Goal: Information Seeking & Learning: Learn about a topic

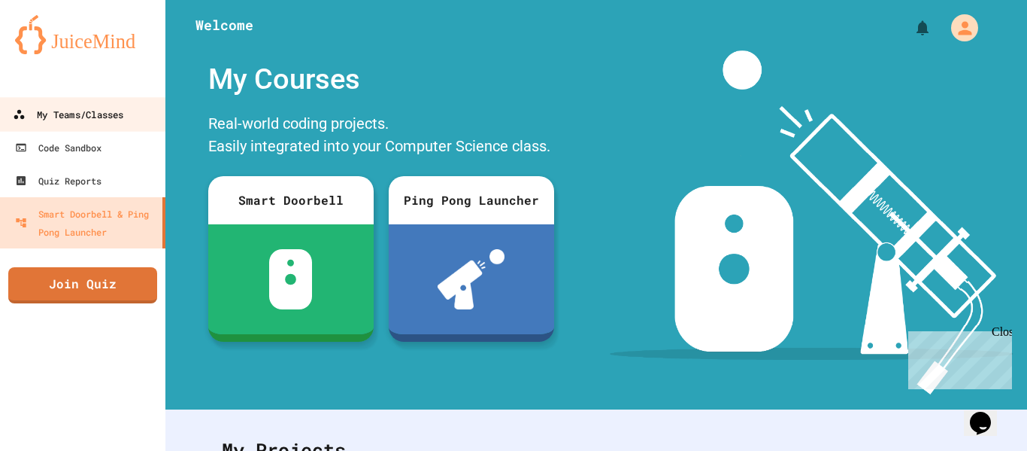
click at [79, 113] on div "My Teams/Classes" at bounding box center [68, 114] width 111 height 19
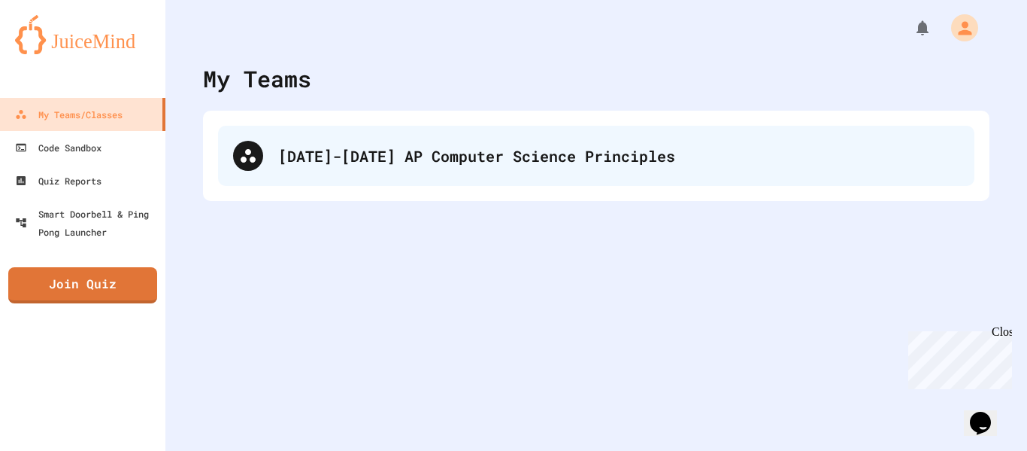
click at [519, 147] on div "[DATE]-[DATE] AP Computer Science Principles" at bounding box center [618, 155] width 681 height 23
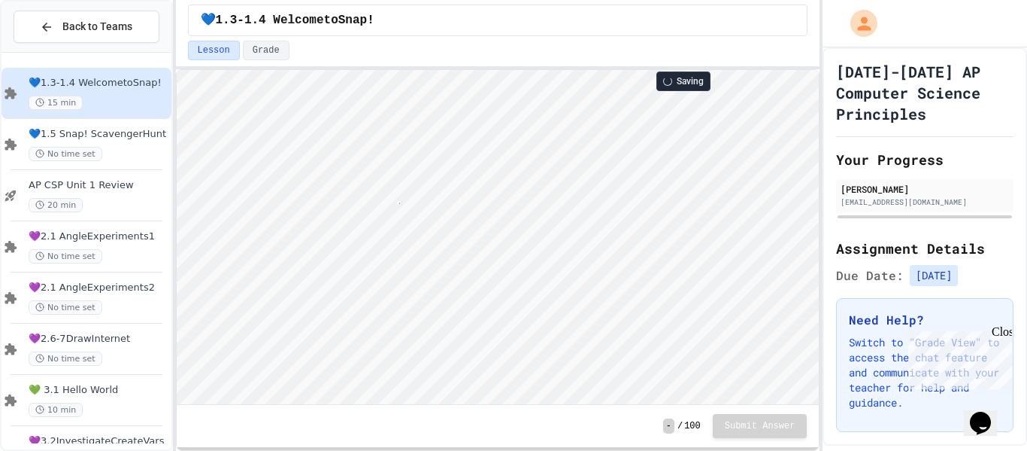
scroll to position [2, 3]
type textarea "*"
type textarea "***"
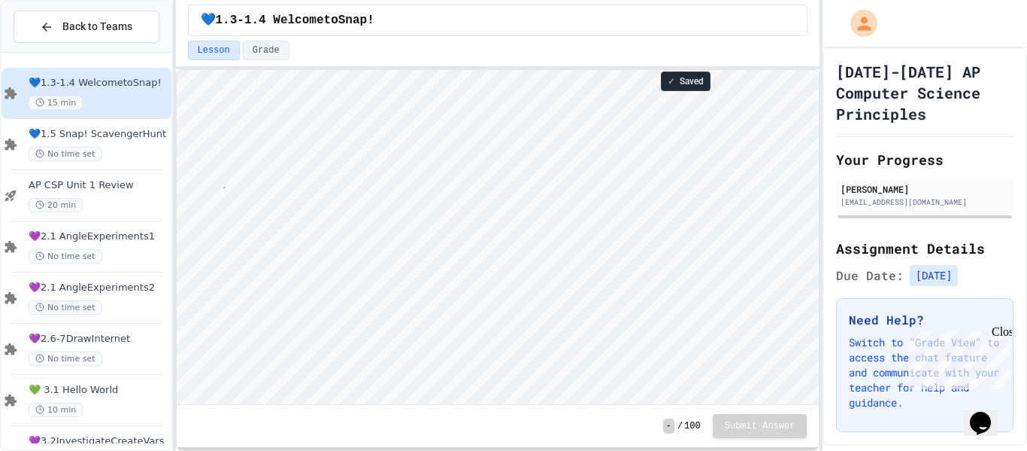
type textarea "**"
click at [389, 70] on html "Loading project... ! Error Loading Project There was an error loading the proje…" at bounding box center [497, 70] width 643 height 0
type textarea "*"
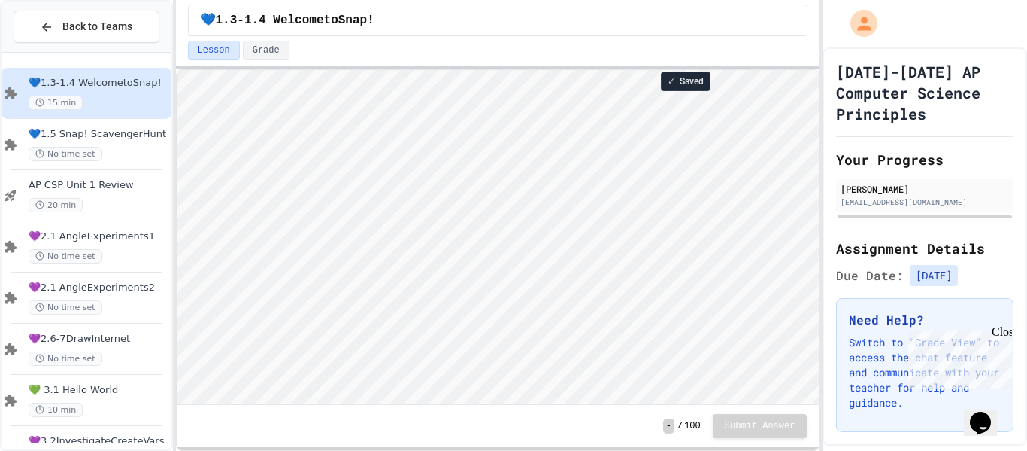
scroll to position [2, 0]
click at [116, 151] on div "No time set" at bounding box center [99, 154] width 140 height 14
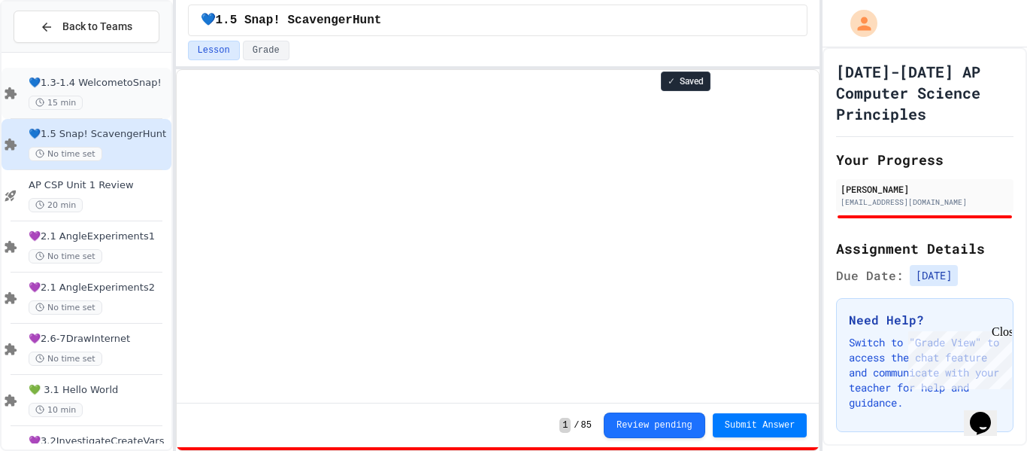
click at [109, 81] on span "💙1.3-1.4 WelcometoSnap!" at bounding box center [99, 83] width 140 height 13
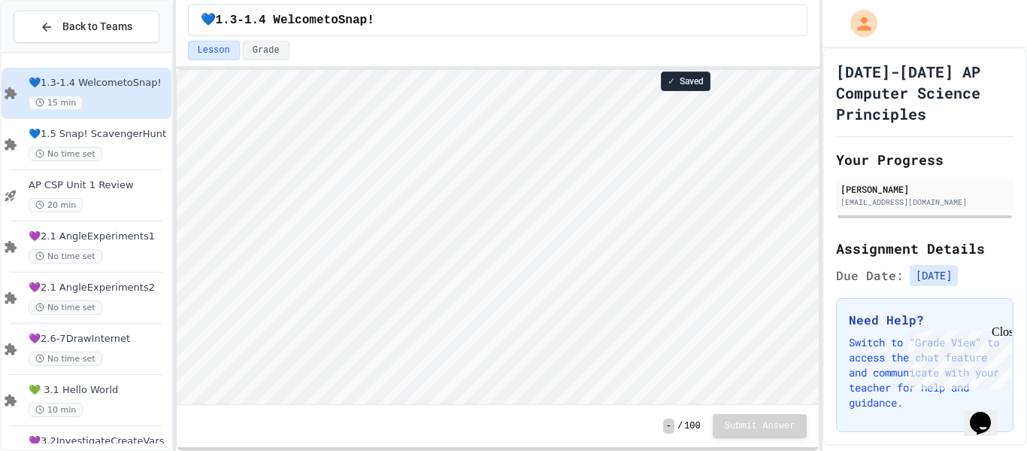
click at [1003, 335] on div "Close" at bounding box center [1001, 334] width 19 height 19
click at [123, 154] on div "No time set" at bounding box center [99, 154] width 140 height 14
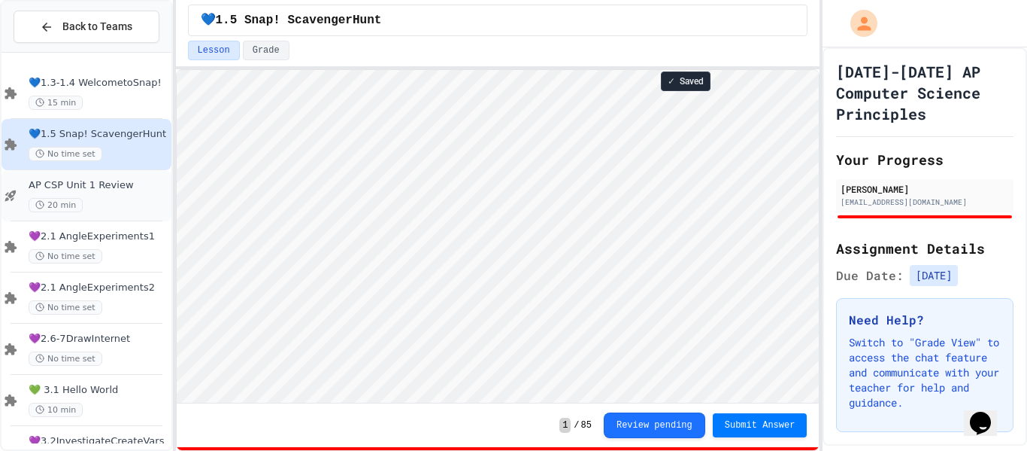
click at [105, 181] on span "AP CSP Unit 1 Review" at bounding box center [99, 185] width 140 height 13
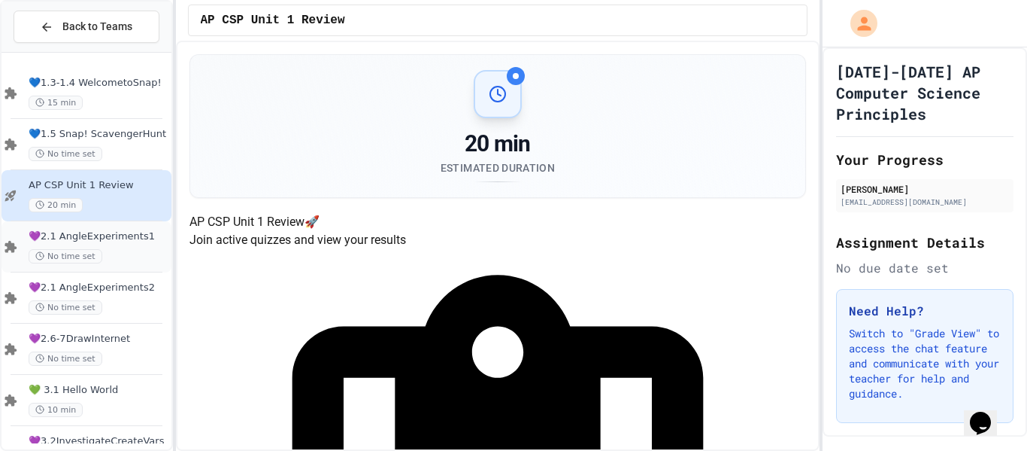
click at [93, 232] on span "💜2.1 AngleExperiments1" at bounding box center [99, 236] width 140 height 13
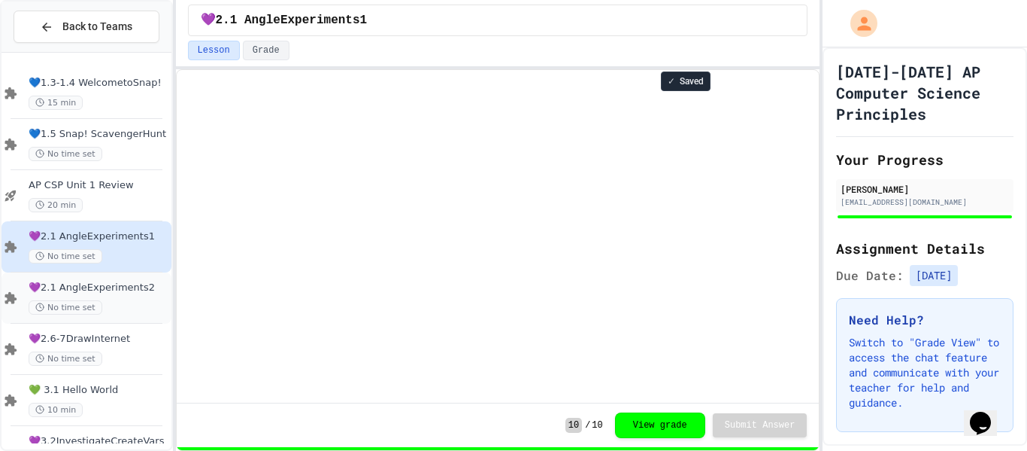
click at [91, 284] on span "💜2.1 AngleExperiments2" at bounding box center [99, 287] width 140 height 13
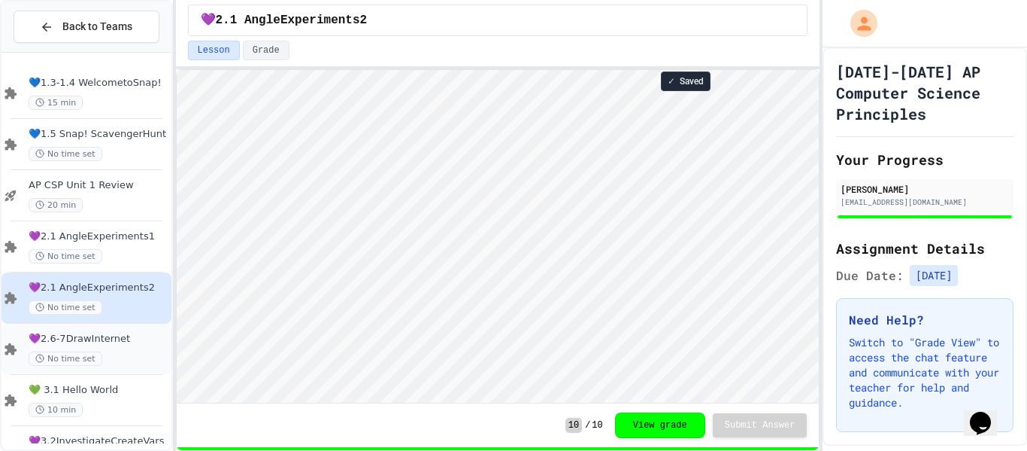
click at [96, 334] on span "💜2.6-7DrawInternet" at bounding box center [99, 338] width 140 height 13
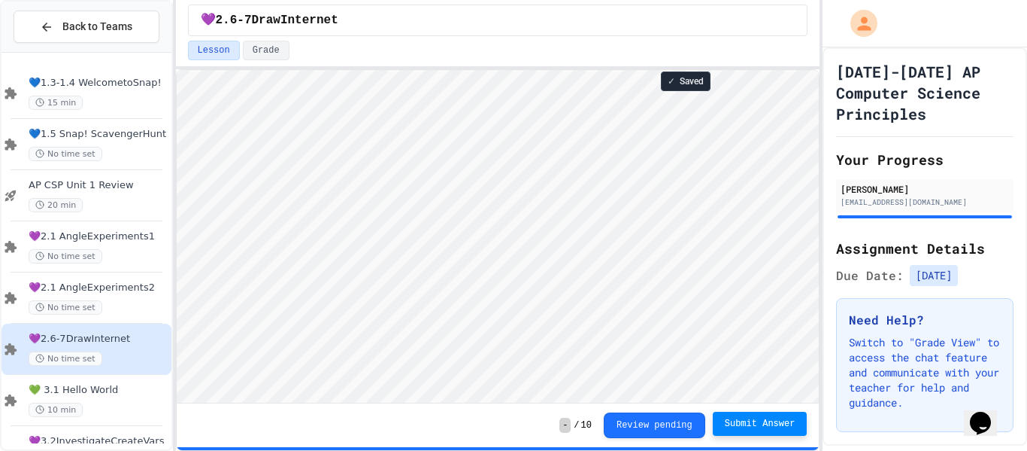
click at [734, 418] on span "Submit Answer" at bounding box center [760, 423] width 71 height 12
click at [120, 353] on div "No time set" at bounding box center [99, 358] width 140 height 14
click at [93, 393] on span "💚 3.1 Hello World" at bounding box center [99, 390] width 140 height 13
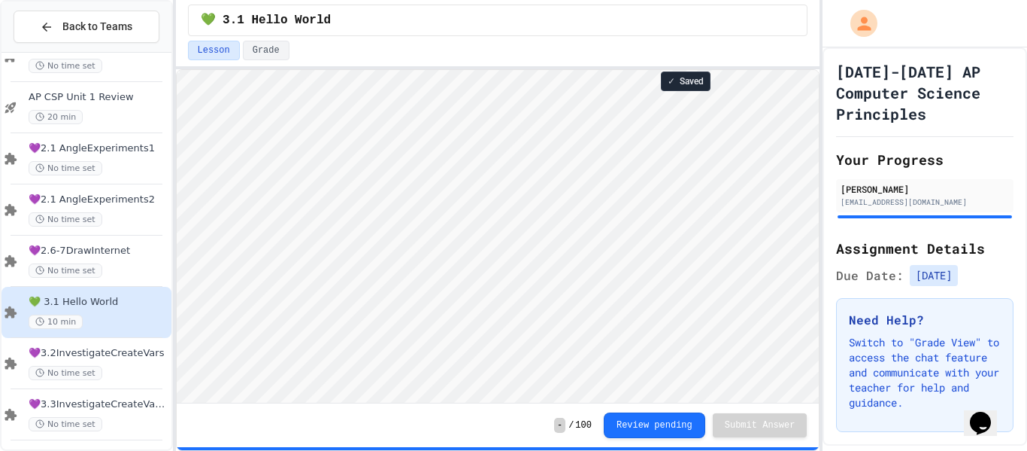
scroll to position [145, 0]
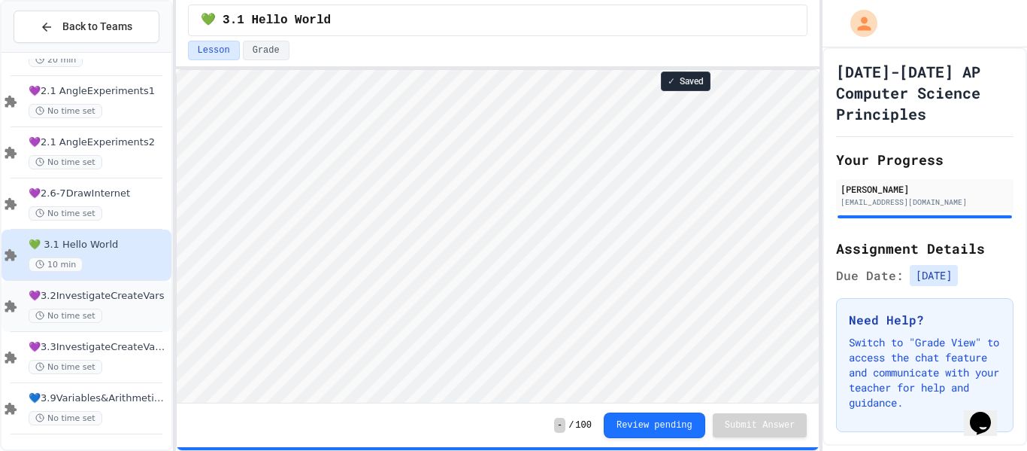
click at [107, 317] on div "No time set" at bounding box center [99, 315] width 140 height 14
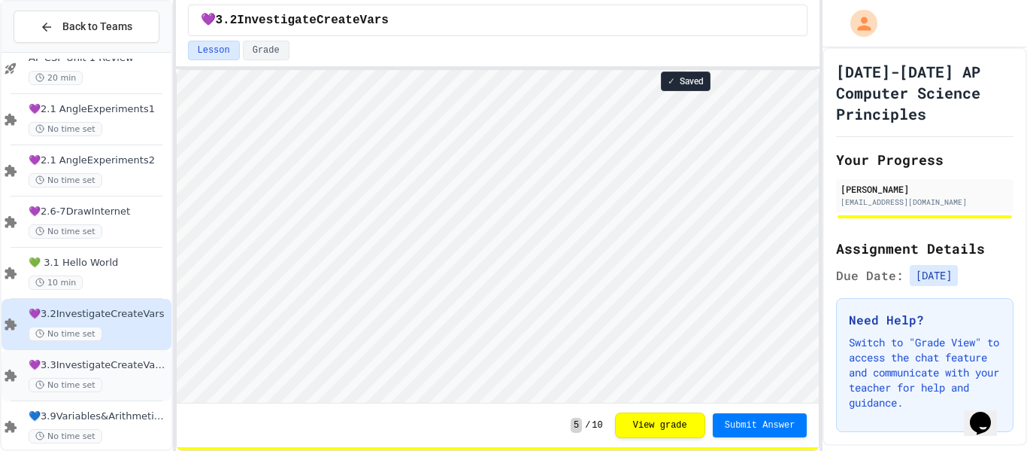
click at [114, 363] on span "💜3.3InvestigateCreateVars(A:GraphOrg)" at bounding box center [99, 365] width 140 height 13
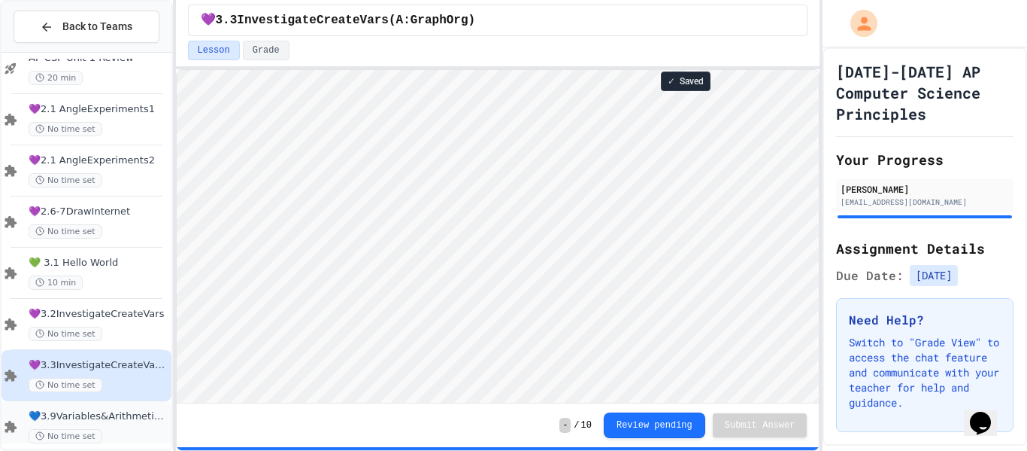
click at [117, 411] on span "💙3.9Variables&ArithmeticOp" at bounding box center [99, 416] width 140 height 13
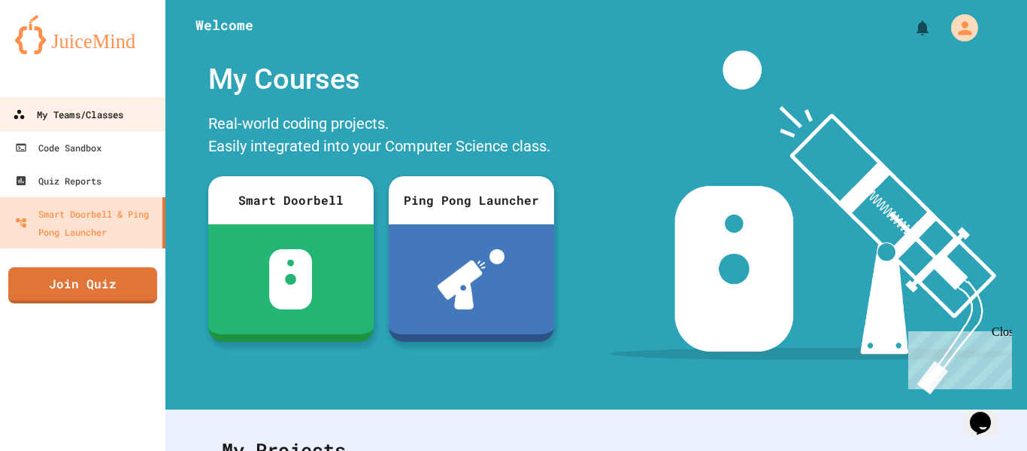
click at [116, 120] on div "My Teams/Classes" at bounding box center [68, 114] width 111 height 19
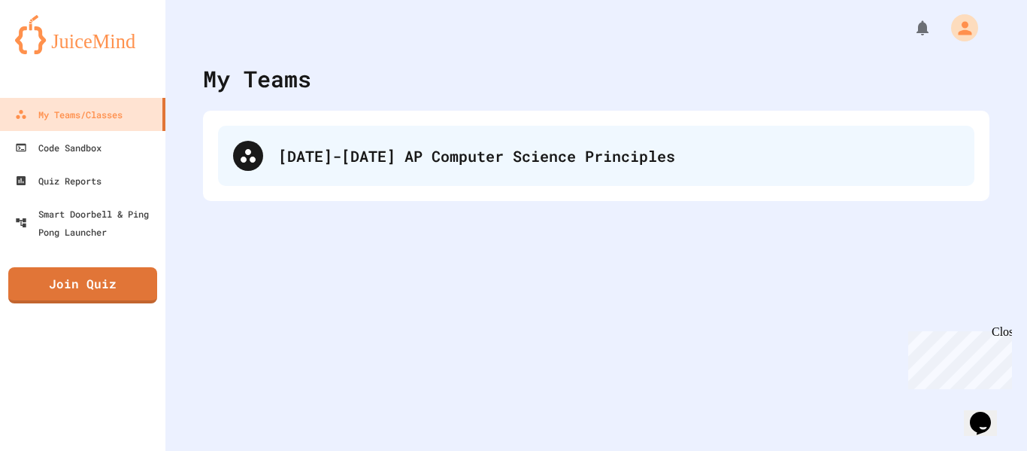
click at [303, 171] on div "[DATE]-[DATE] AP Computer Science Principles" at bounding box center [596, 156] width 757 height 60
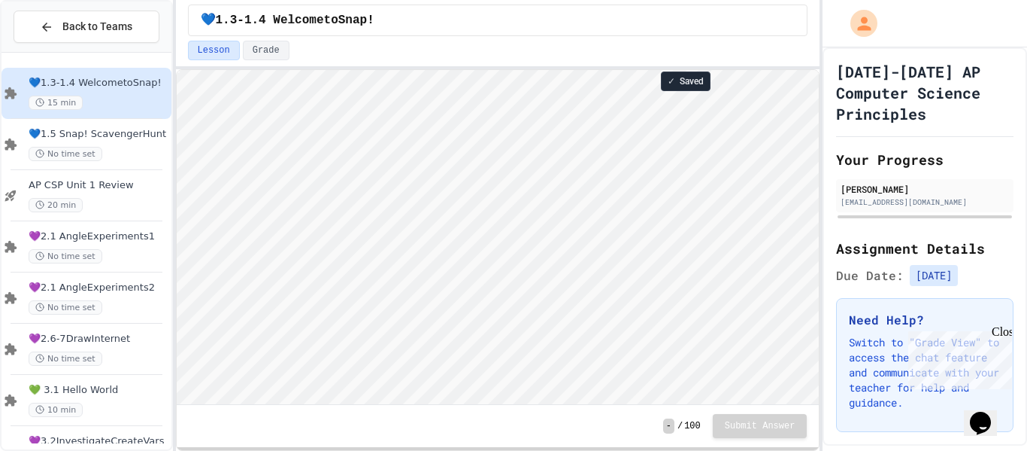
scroll to position [2, 0]
click at [135, 147] on div "No time set" at bounding box center [99, 154] width 140 height 14
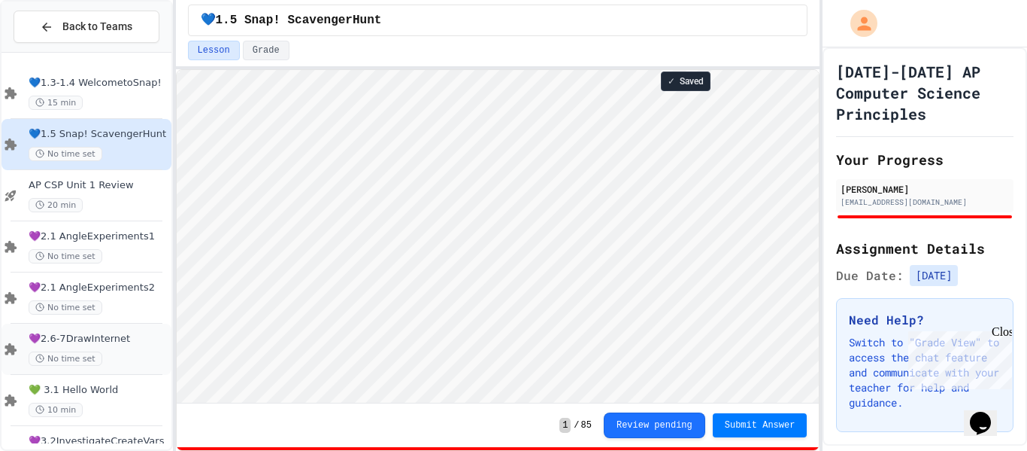
click at [121, 351] on div "No time set" at bounding box center [99, 358] width 140 height 14
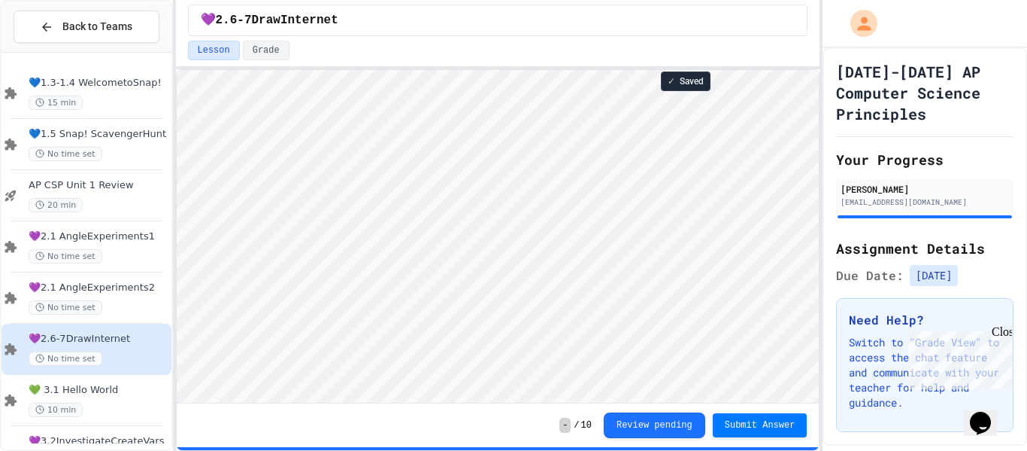
scroll to position [2, 0]
click at [123, 89] on span "💙1.3-1.4 WelcometoSnap!" at bounding box center [99, 83] width 140 height 13
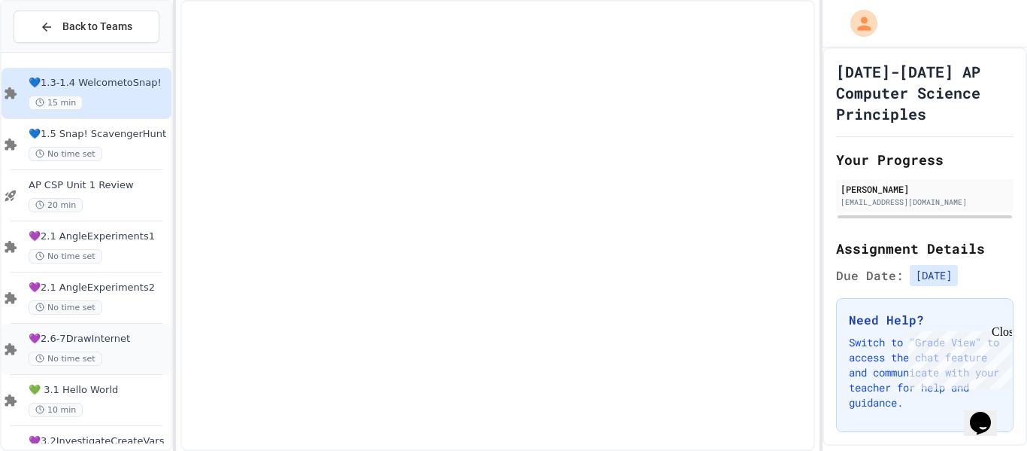
click at [106, 332] on span "💜2.6-7DrawInternet" at bounding box center [99, 338] width 140 height 13
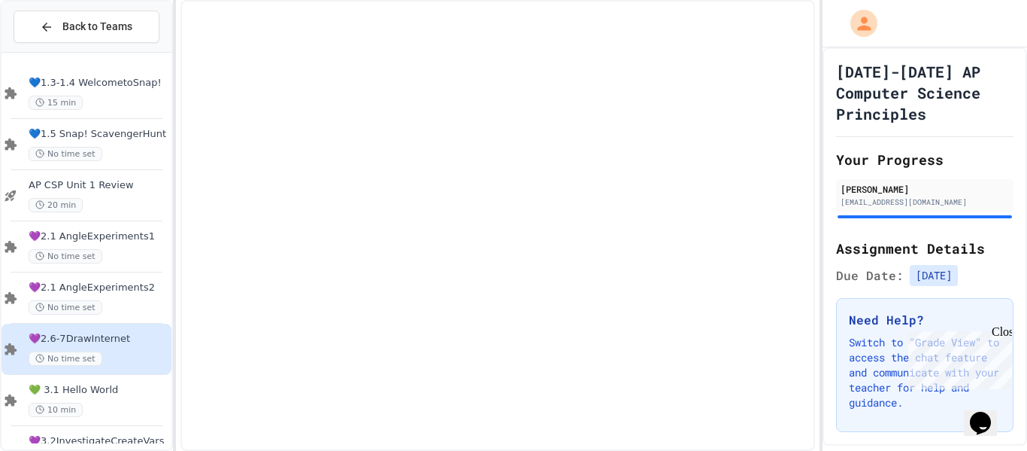
click at [114, 341] on span "💜2.6-7DrawInternet" at bounding box center [99, 338] width 140 height 13
click at [117, 308] on div "No time set" at bounding box center [99, 307] width 140 height 14
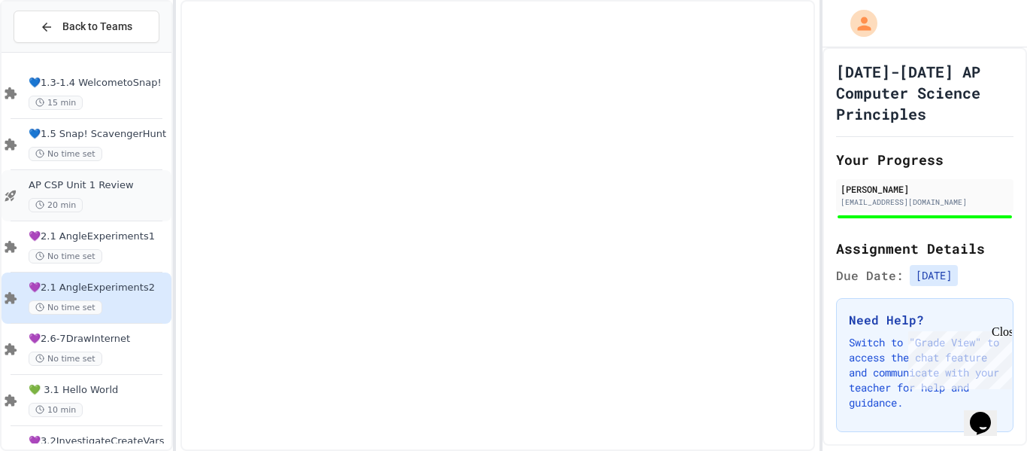
click at [125, 196] on div "AP CSP Unit 1 Review 20 min" at bounding box center [99, 195] width 140 height 33
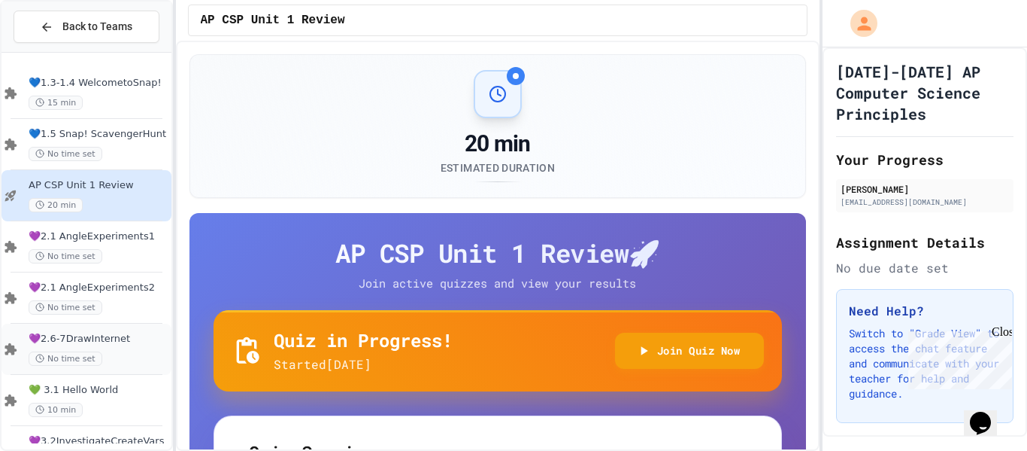
click at [98, 337] on span "💜2.6-7DrawInternet" at bounding box center [99, 338] width 140 height 13
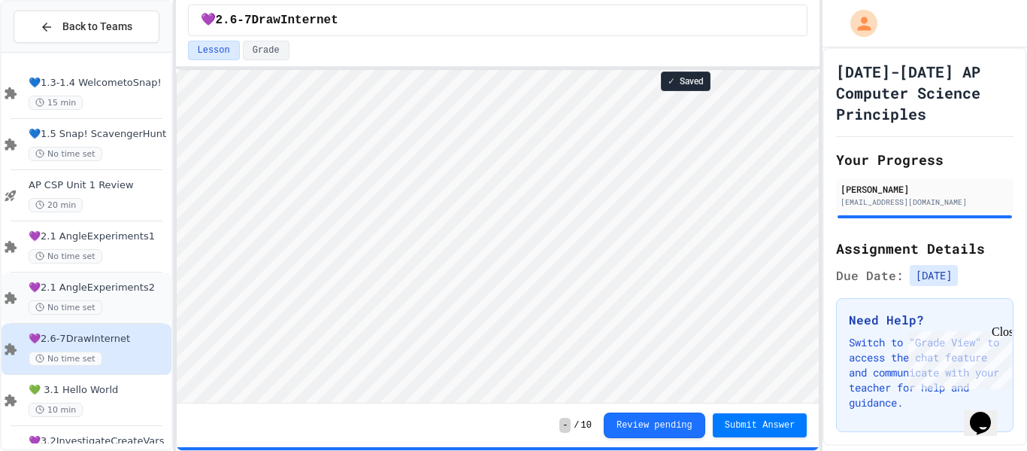
scroll to position [2, 0]
click at [596, 45] on div "**********" at bounding box center [498, 225] width 645 height 451
